Goal: Task Accomplishment & Management: Complete application form

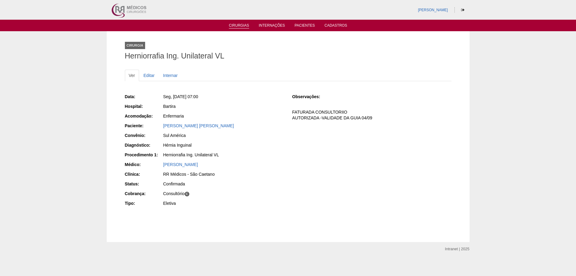
click at [243, 25] on link "Cirurgias" at bounding box center [239, 25] width 20 height 5
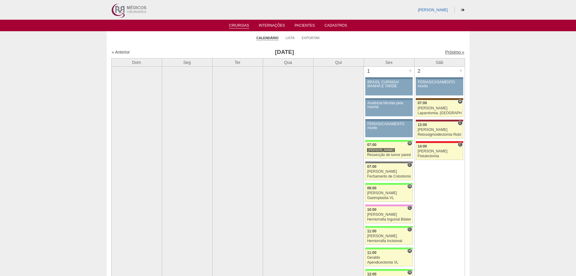
click at [445, 53] on link "Próximo »" at bounding box center [454, 52] width 19 height 5
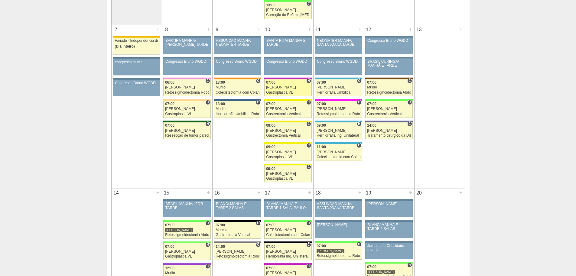
scroll to position [363, 0]
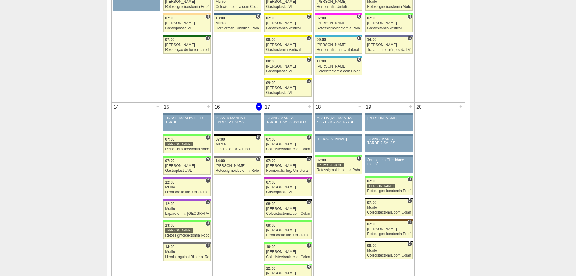
click at [258, 108] on div "+" at bounding box center [259, 107] width 5 height 8
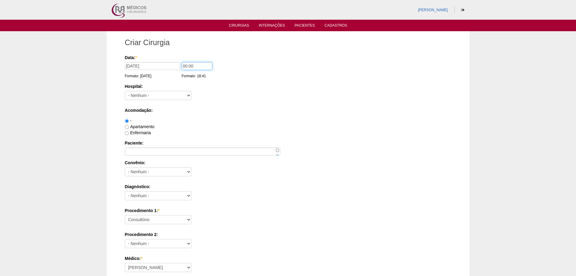
click at [185, 65] on input "00:00" at bounding box center [197, 66] width 31 height 8
type input "07:00"
click at [188, 95] on select "- Nenhum - 9 de Julho Albert Einstein Alvorada América Assunção Bartira Benefic…" at bounding box center [158, 95] width 67 height 9
select select "67"
click at [125, 91] on select "- Nenhum - 9 de Julho Albert Einstein Alvorada América Assunção Bartira Benefic…" at bounding box center [158, 95] width 67 height 9
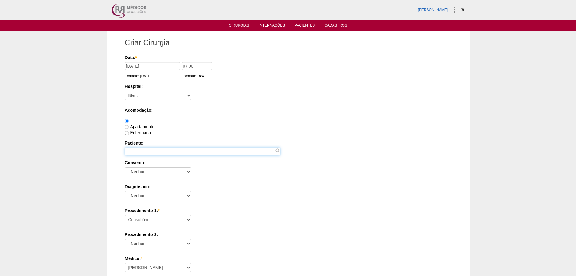
click at [148, 151] on input "Paciente:" at bounding box center [202, 151] width 155 height 8
click at [128, 132] on input "Enfermaria" at bounding box center [127, 133] width 4 height 4
radio input "true"
click at [183, 150] on input "Paciente:" at bounding box center [202, 151] width 155 height 8
type input "[PERSON_NAME]"
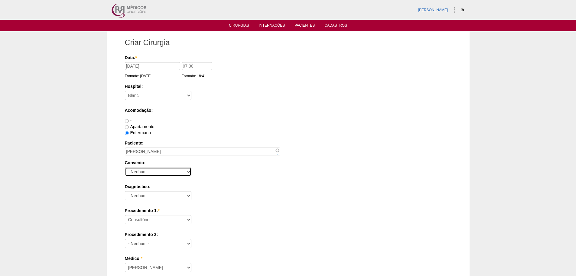
drag, startPoint x: 188, startPoint y: 171, endPoint x: 193, endPoint y: 172, distance: 5.5
click at [188, 171] on select "- Nenhum - Abet Afresp Allianz Amil Blue Life Caasp Cabesp Caixa de Pensões Car…" at bounding box center [158, 171] width 67 height 9
select select "8907"
click at [125, 167] on select "- Nenhum - Abet Afresp Allianz Amil Blue Life Caasp Cabesp Caixa de Pensões Car…" at bounding box center [158, 171] width 67 height 9
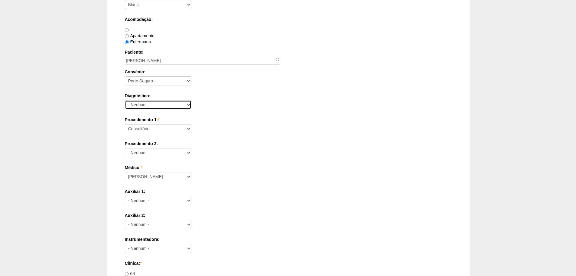
click at [188, 107] on select "- Nenhum - Abdome Agudo Abscesso Hepático Abscesso Perianal Abscesso Peritoneal…" at bounding box center [158, 104] width 67 height 9
select select "3924"
click at [125, 100] on select "- Nenhum - Abdome Agudo Abscesso Hepático Abscesso Perianal Abscesso Peritoneal…" at bounding box center [158, 104] width 67 height 9
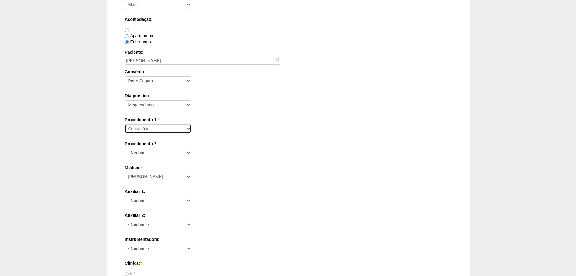
click at [186, 129] on select "Consultório Abscesso Hepático - Drenagem Abscesso perianal Amputação Abdômino P…" at bounding box center [158, 128] width 67 height 9
select select "3710"
click at [125, 124] on select "Consultório Abscesso Hepático - Drenagem Abscesso perianal Amputação Abdômino P…" at bounding box center [158, 128] width 67 height 9
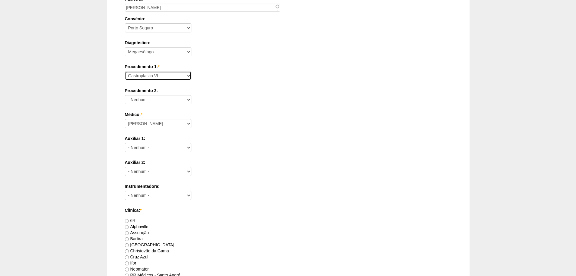
scroll to position [151, 0]
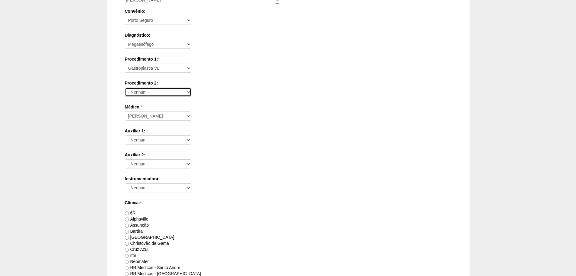
click at [182, 93] on select "- Nenhum - Consultório Abscesso Hepático - Drenagem Abscesso perianal Amputação…" at bounding box center [158, 91] width 67 height 9
select select "10429"
click at [125, 87] on select "- Nenhum - Consultório Abscesso Hepático - Drenagem Abscesso perianal Amputação…" at bounding box center [158, 91] width 67 height 9
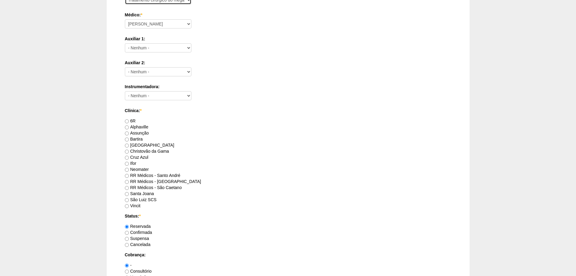
scroll to position [272, 0]
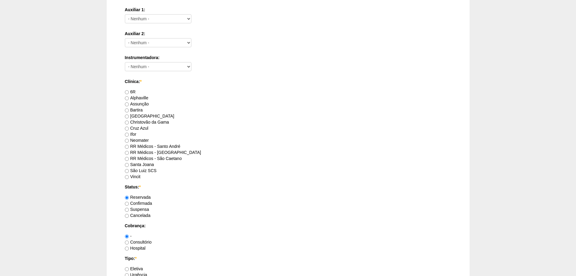
click at [178, 157] on label "RR Médicos - São Caetano" at bounding box center [153, 158] width 57 height 5
click at [129, 157] on input "RR Médicos - São Caetano" at bounding box center [127, 159] width 4 height 4
radio input "true"
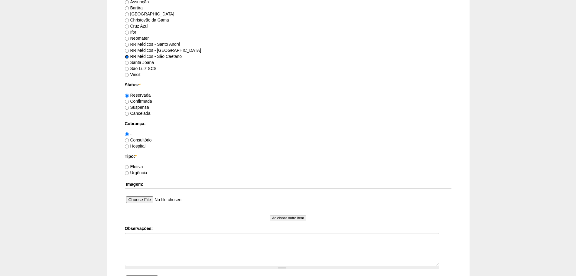
scroll to position [393, 0]
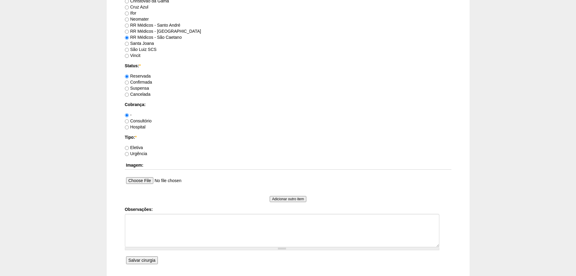
click at [132, 146] on label "Eletiva" at bounding box center [134, 147] width 18 height 5
click at [129, 146] on input "Eletiva" at bounding box center [127, 148] width 4 height 4
radio input "true"
click at [142, 261] on input "Salvar cirurgia" at bounding box center [142, 260] width 32 height 8
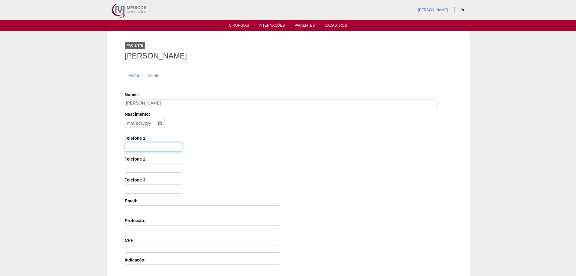
click at [165, 147] on input "Telefone 1:" at bounding box center [153, 146] width 57 height 9
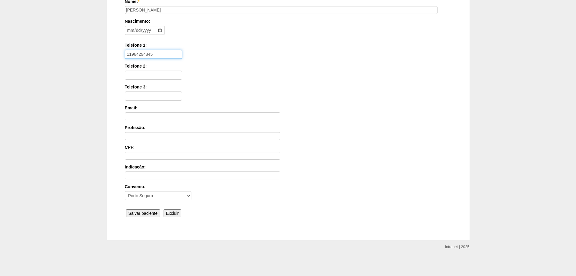
scroll to position [94, 0]
type input "11964294845"
click at [144, 209] on input "Salvar paciente" at bounding box center [143, 212] width 34 height 8
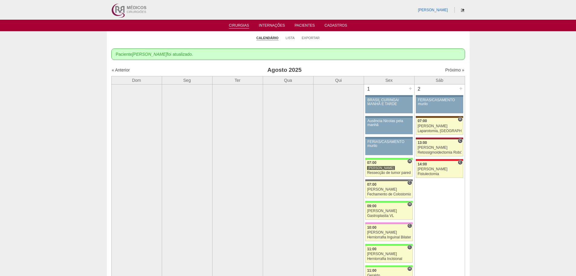
click at [463, 9] on icon at bounding box center [462, 10] width 3 height 4
